Goal: Information Seeking & Learning: Learn about a topic

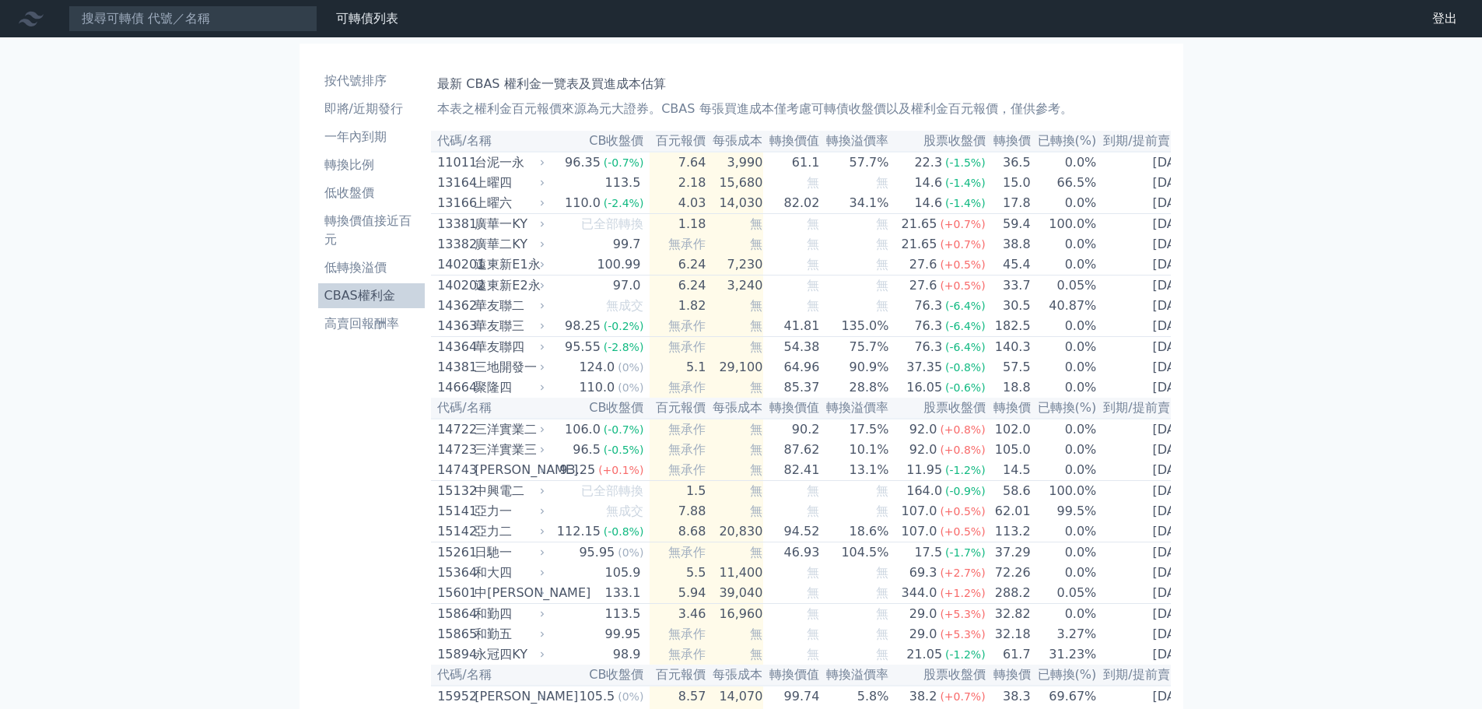
scroll to position [1179, 0]
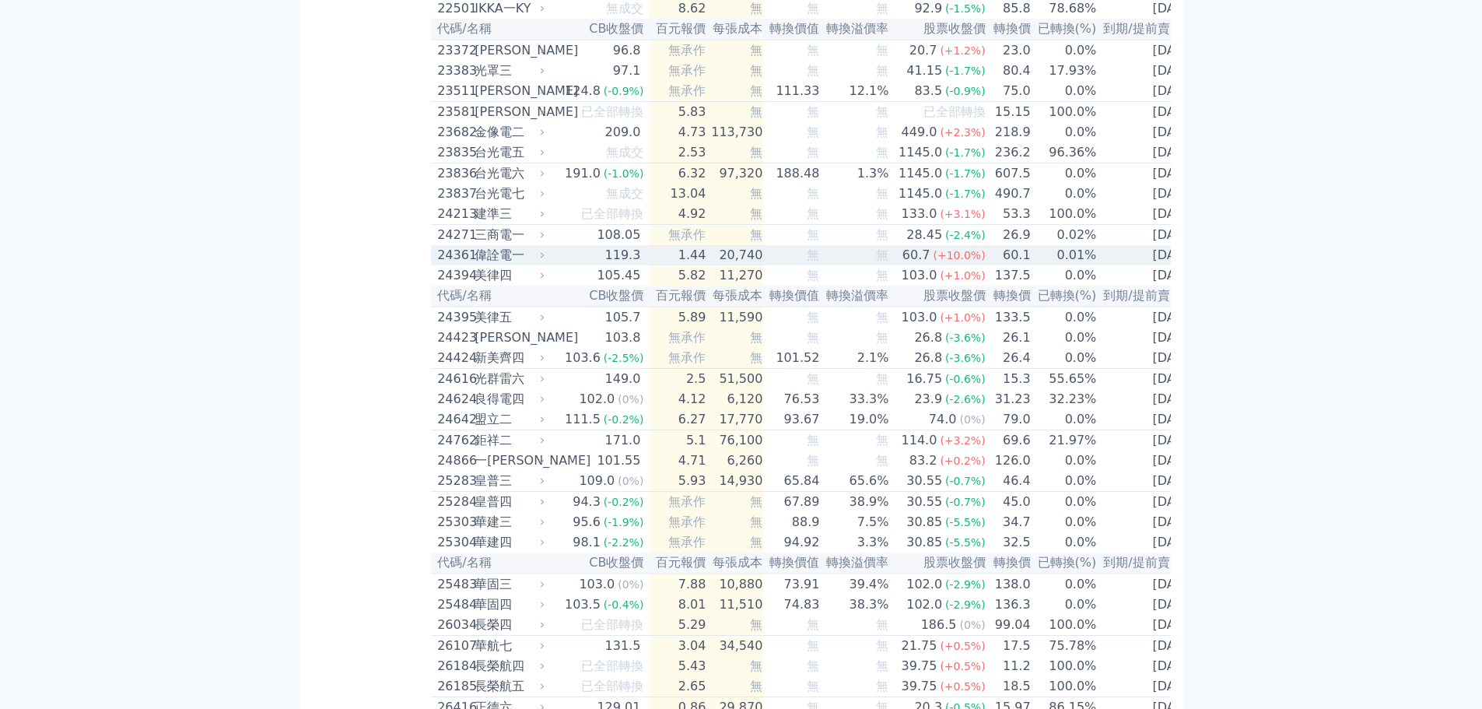
click at [716, 265] on td "20,740" at bounding box center [734, 255] width 57 height 20
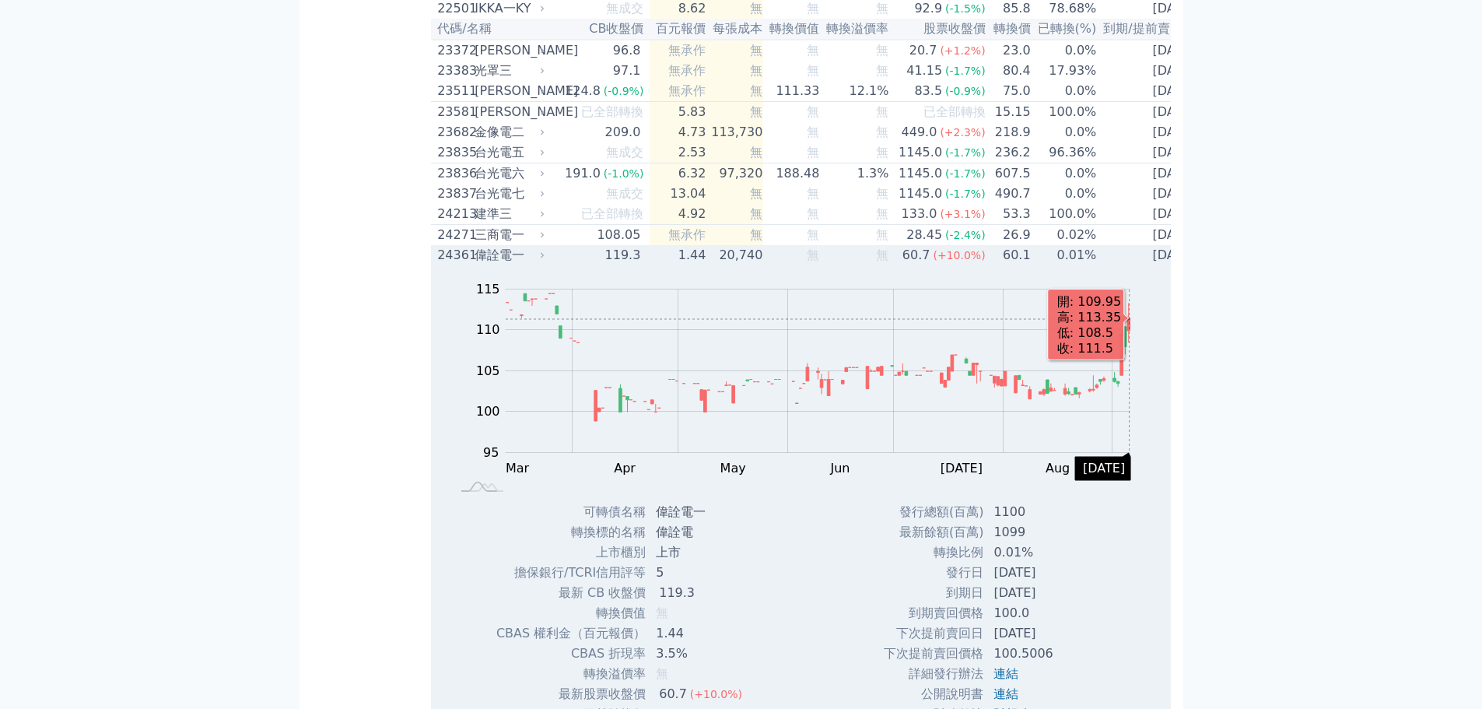
click at [1130, 331] on icon "Series" at bounding box center [1128, 324] width 3 height 12
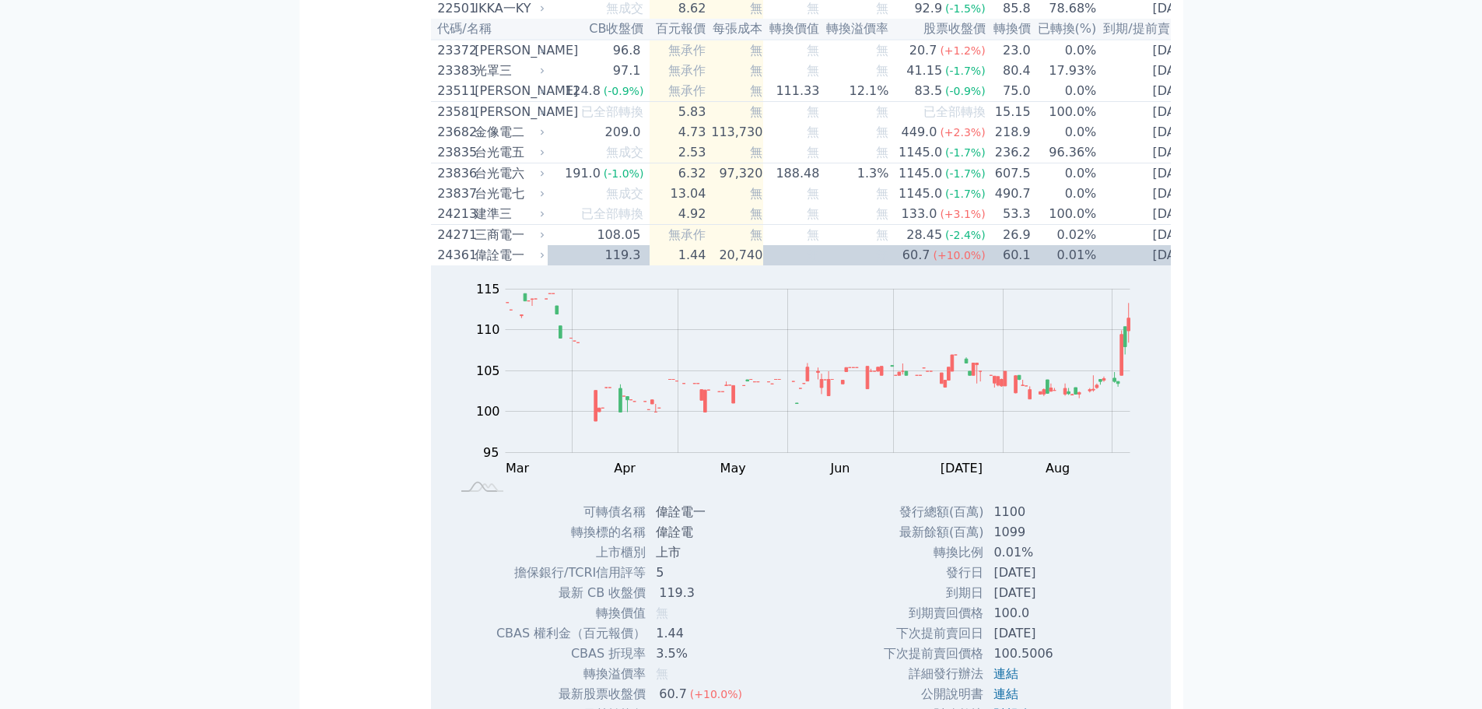
click at [1112, 265] on td "[DATE]" at bounding box center [1148, 255] width 103 height 20
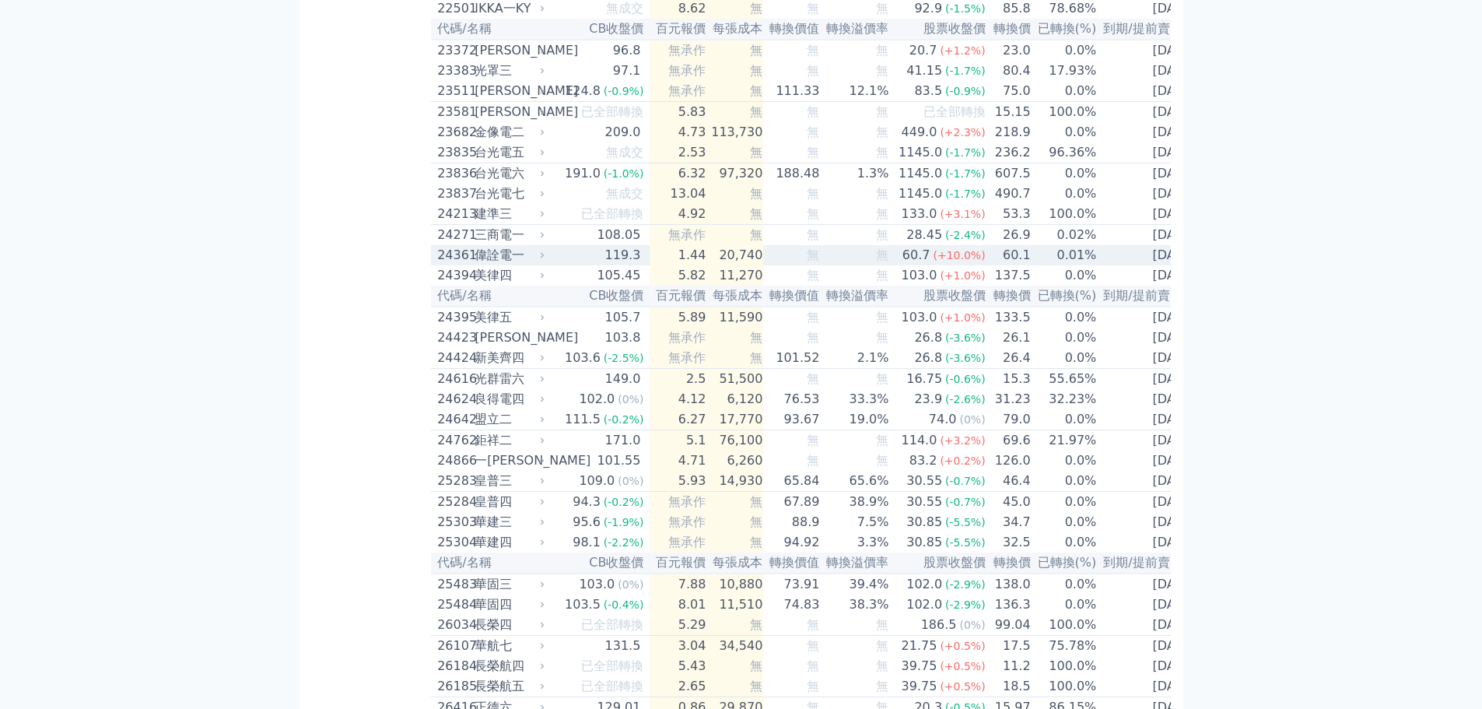
click at [1112, 265] on td "[DATE]" at bounding box center [1148, 255] width 103 height 20
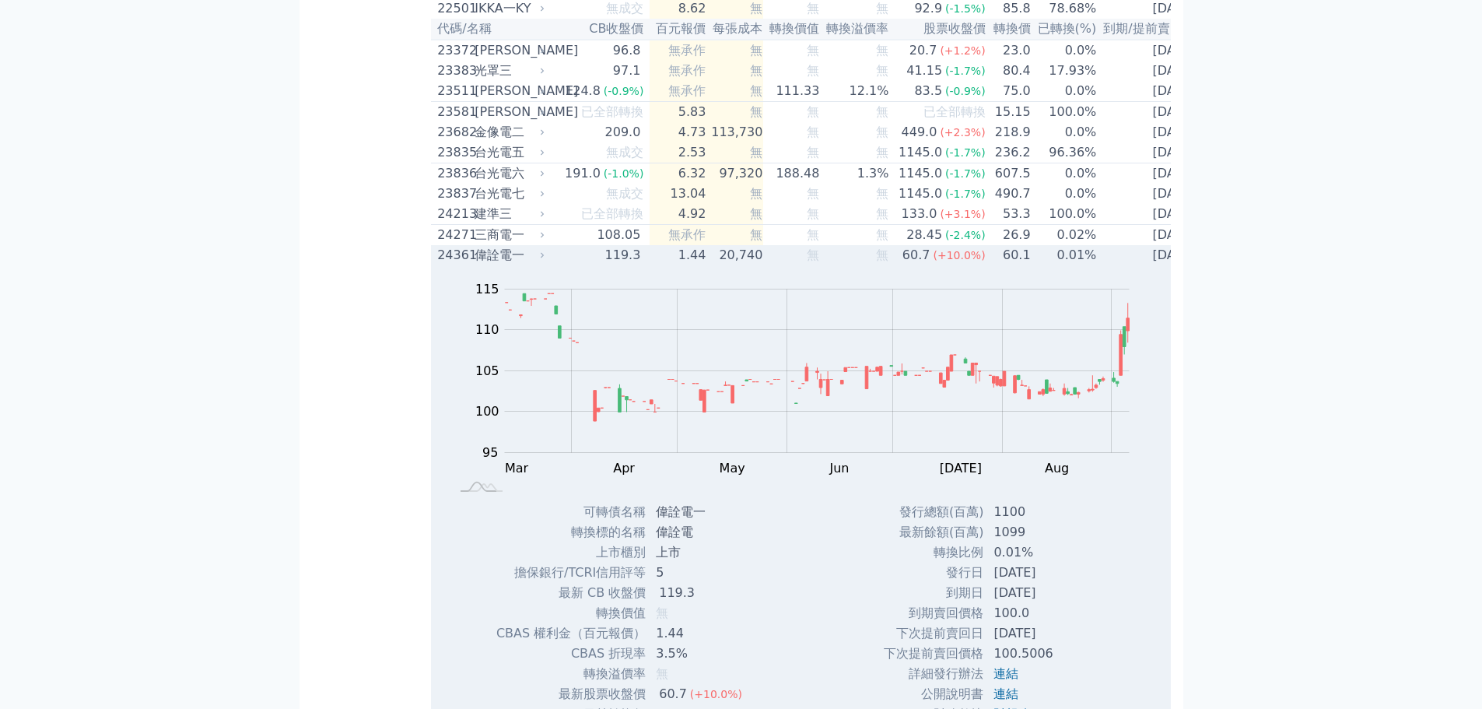
click at [1112, 265] on td "[DATE]" at bounding box center [1148, 255] width 103 height 20
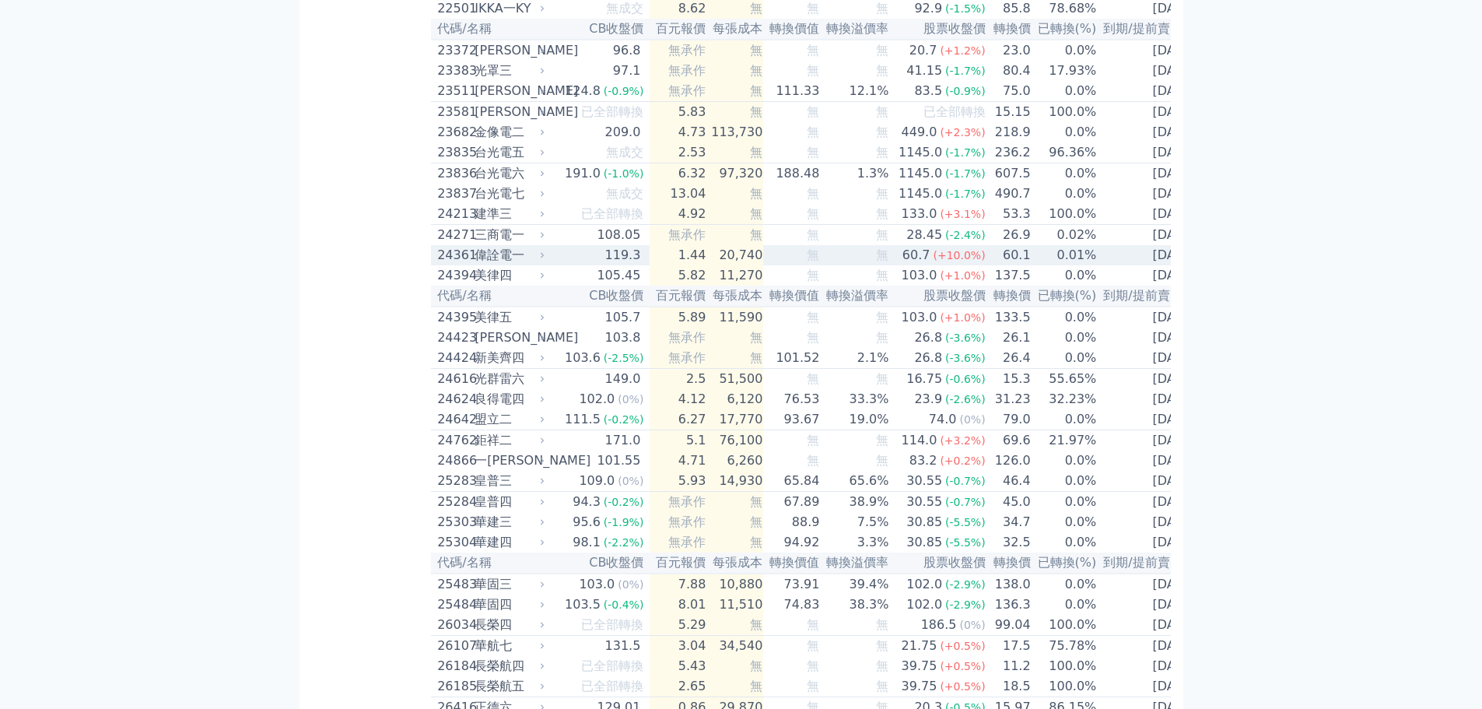
click at [1110, 265] on td "[DATE]" at bounding box center [1148, 255] width 103 height 20
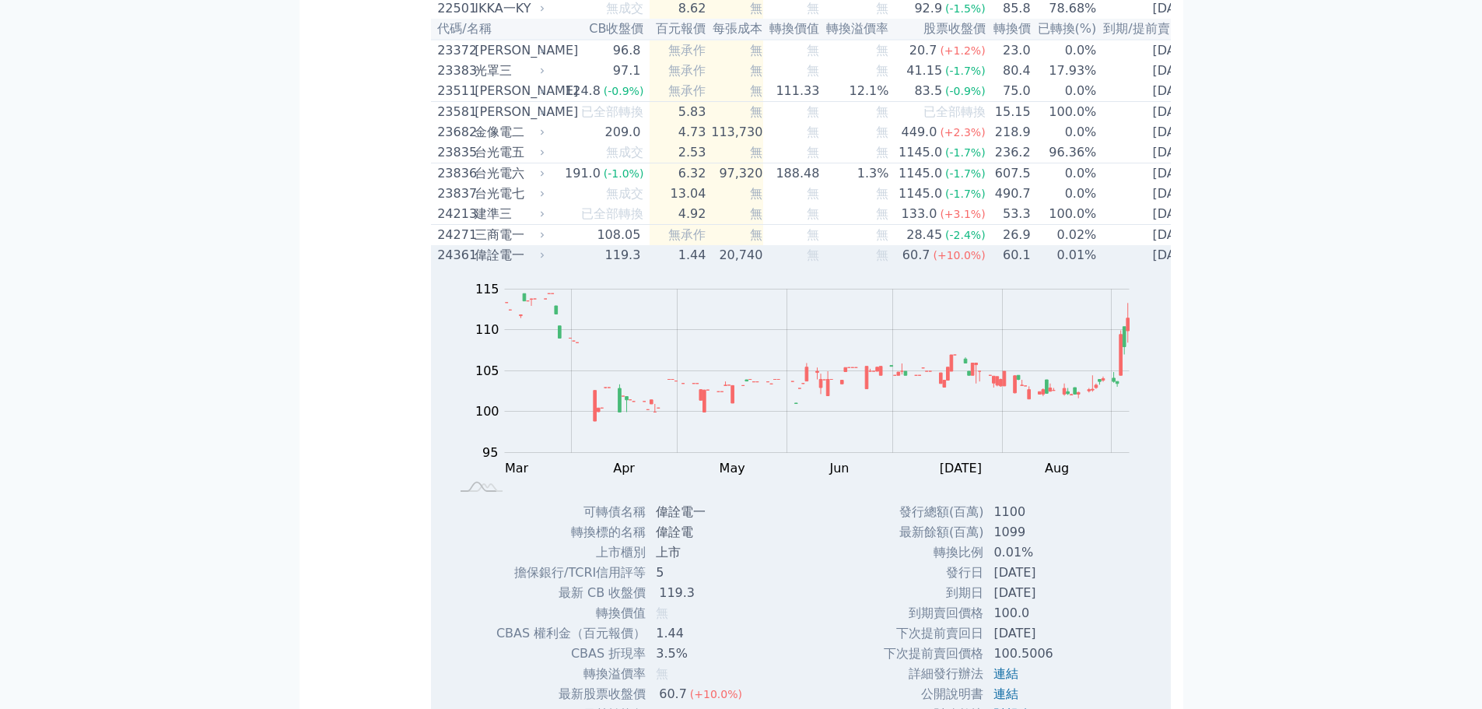
click at [1112, 265] on td "[DATE]" at bounding box center [1148, 255] width 103 height 20
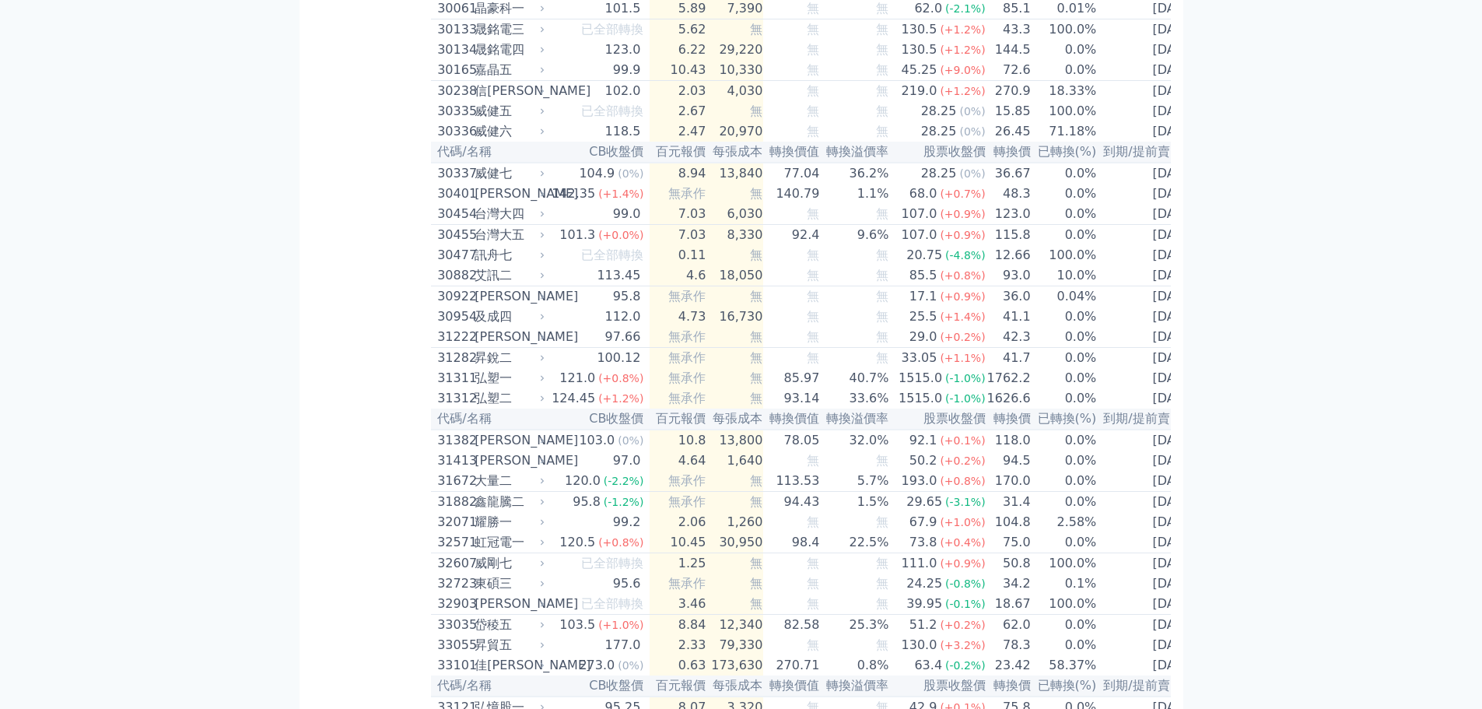
scroll to position [2136, 0]
